Goal: Information Seeking & Learning: Find specific fact

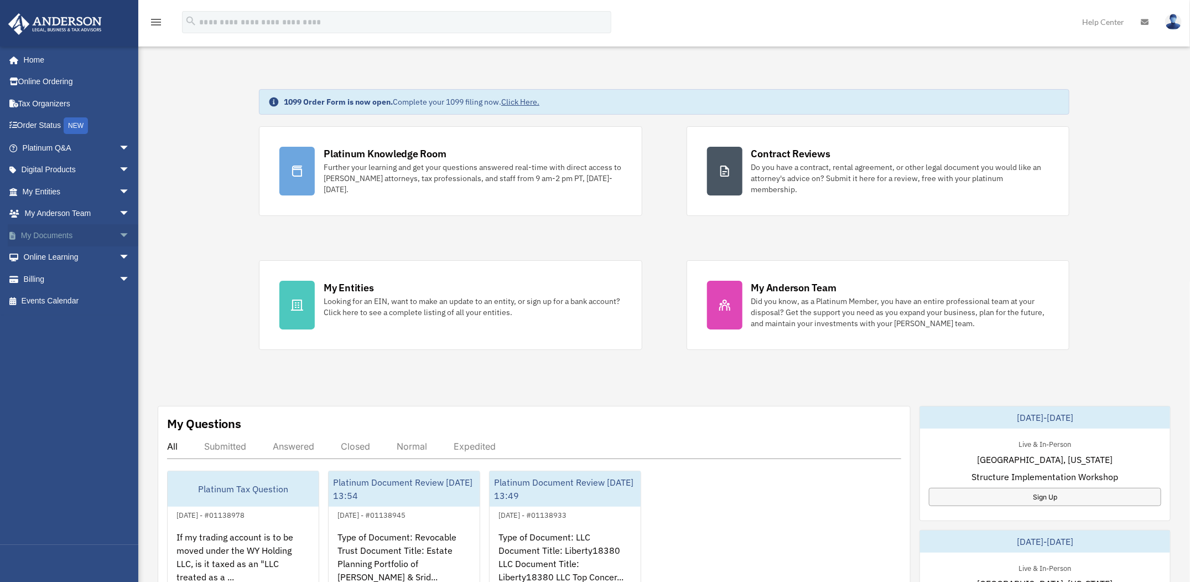
click at [56, 233] on link "My Documents arrow_drop_down" at bounding box center [77, 235] width 139 height 22
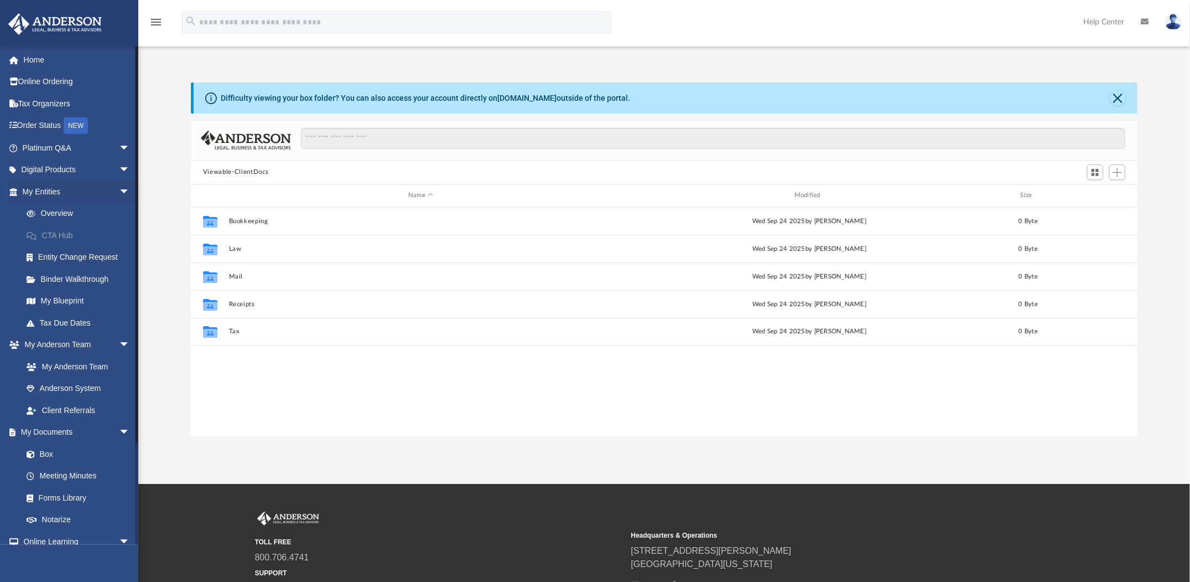
scroll to position [243, 939]
click at [119, 168] on span "arrow_drop_down" at bounding box center [130, 170] width 22 height 23
click at [119, 169] on span "arrow_drop_up" at bounding box center [130, 170] width 22 height 23
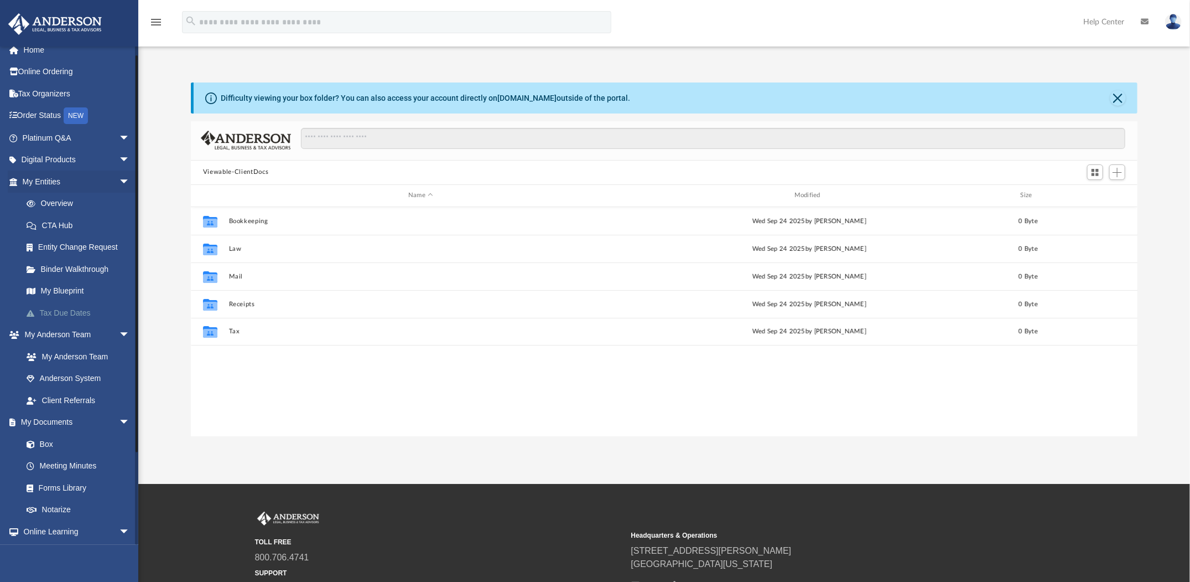
scroll to position [9, 0]
drag, startPoint x: 136, startPoint y: 308, endPoint x: 127, endPoint y: 316, distance: 12.1
click at [127, 316] on div "srinithota72@gmail.com Sign Out srinithota72@gmail.com Home Online Ordering Tax…" at bounding box center [69, 295] width 138 height 499
click at [74, 140] on link "Platinum Q&A arrow_drop_down" at bounding box center [77, 138] width 139 height 22
click at [119, 138] on span "arrow_drop_down" at bounding box center [130, 138] width 22 height 23
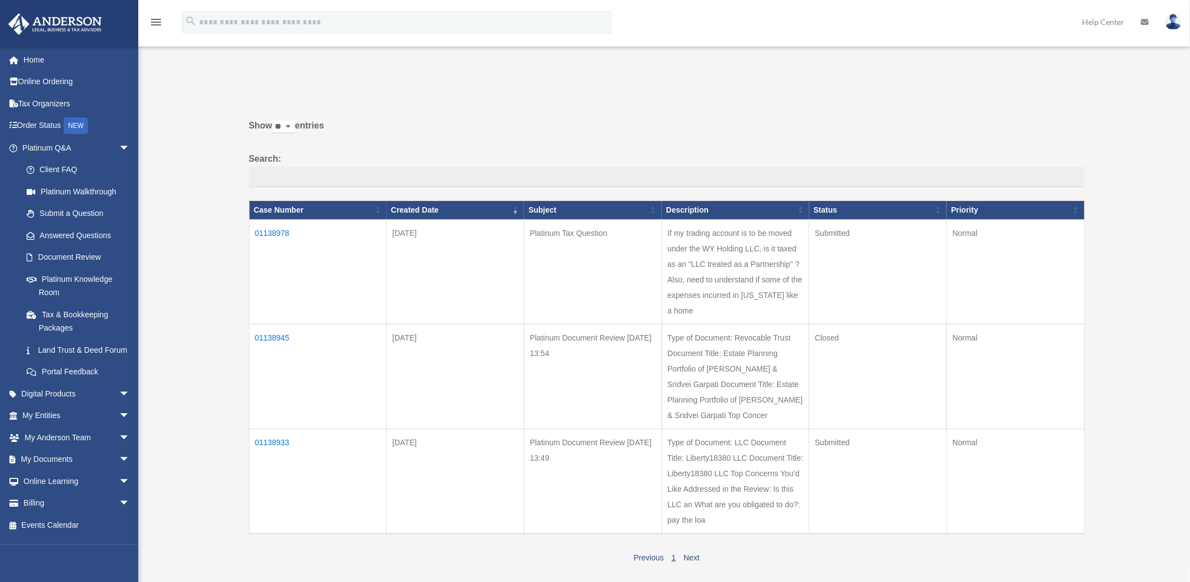
click at [273, 335] on td "01138945" at bounding box center [318, 376] width 138 height 105
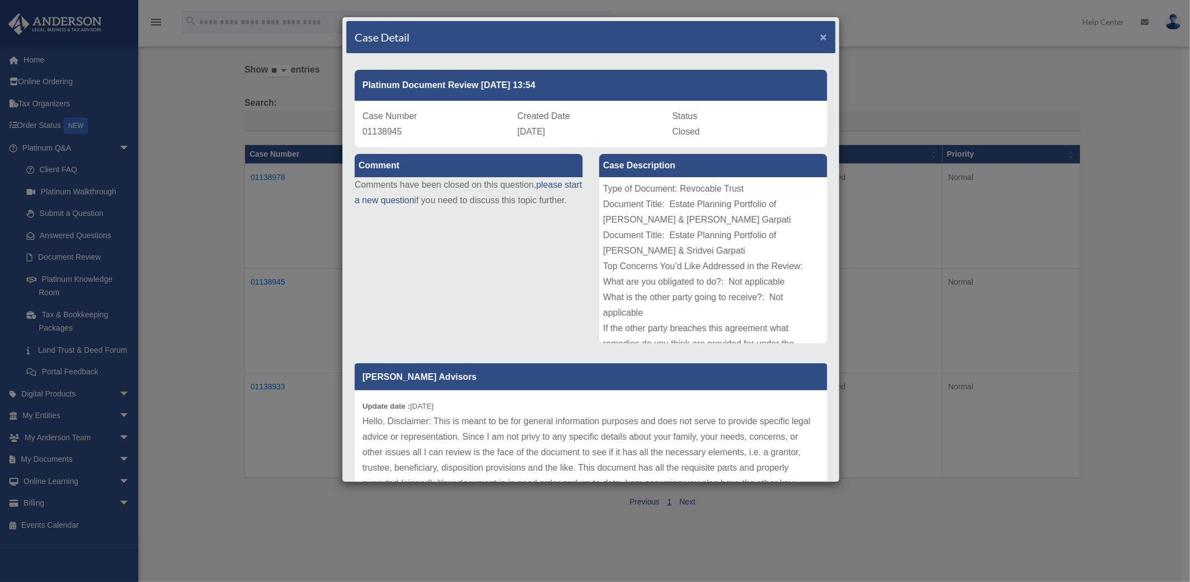
click at [820, 37] on span "×" at bounding box center [823, 36] width 7 height 13
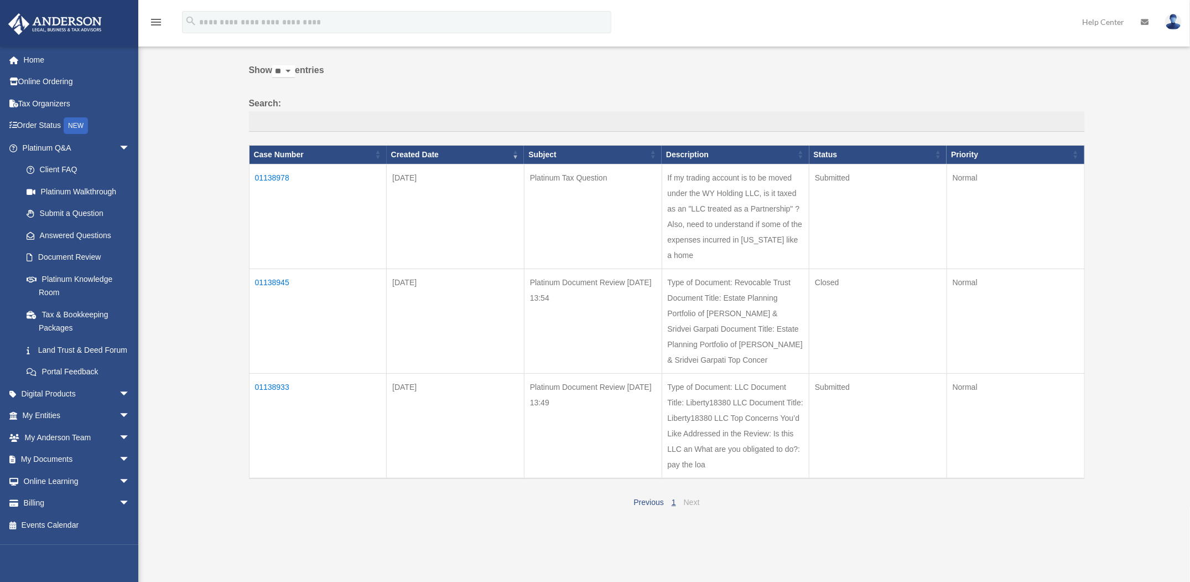
click at [691, 501] on link "Next" at bounding box center [692, 502] width 16 height 9
